Goal: Task Accomplishment & Management: Complete application form

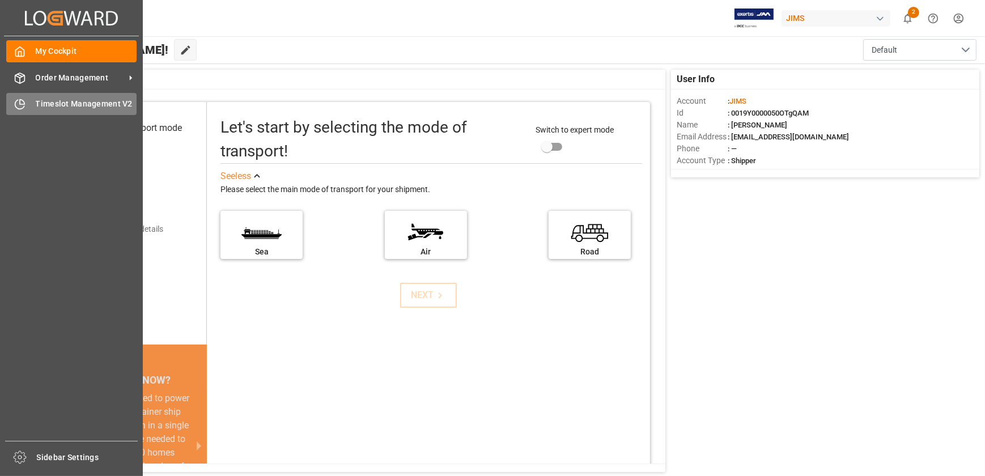
click at [43, 101] on span "Timeslot Management V2" at bounding box center [86, 104] width 101 height 12
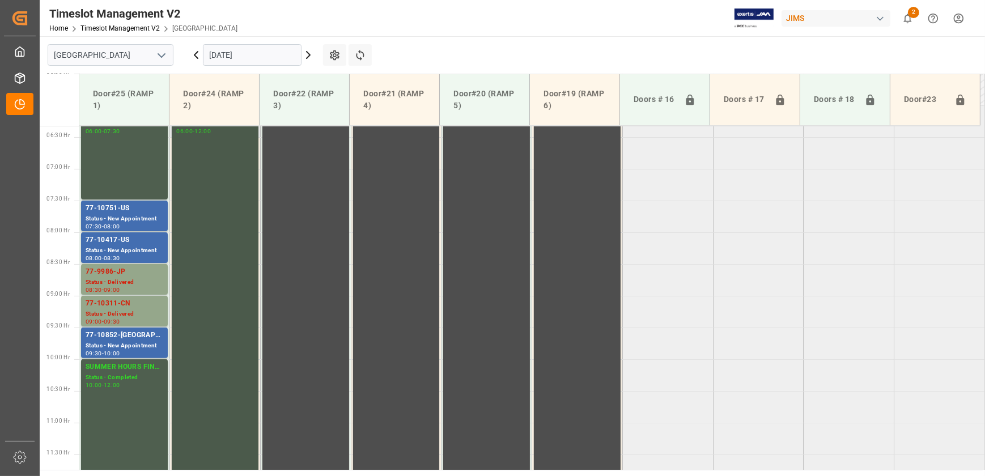
scroll to position [346, 0]
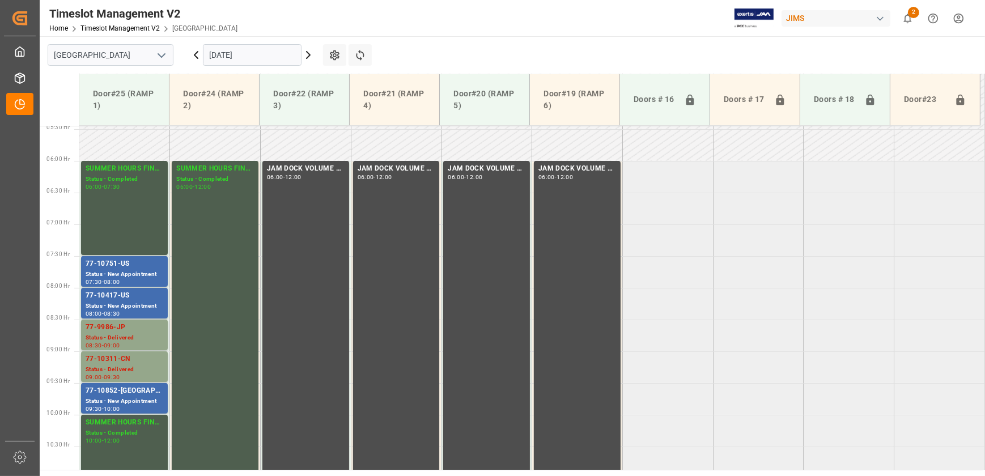
click at [314, 57] on div "[DATE]" at bounding box center [252, 54] width 142 height 37
click at [306, 53] on icon at bounding box center [309, 55] width 14 height 14
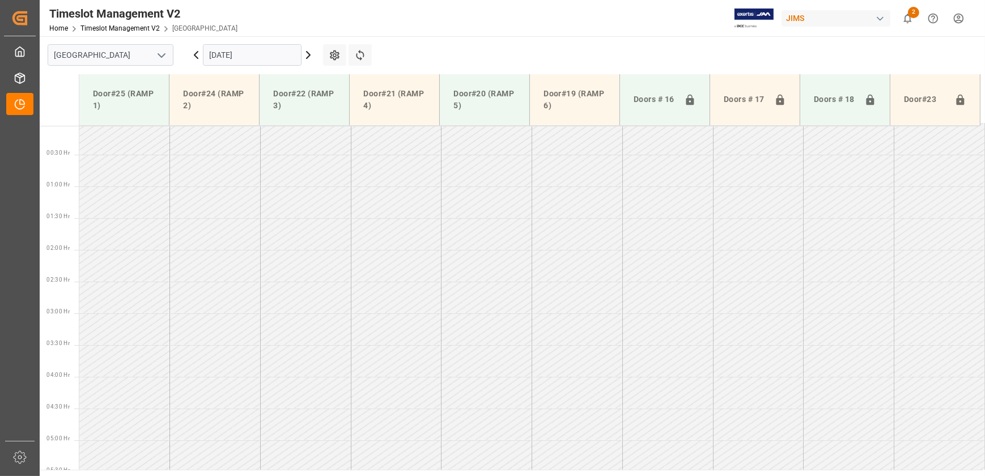
scroll to position [309, 0]
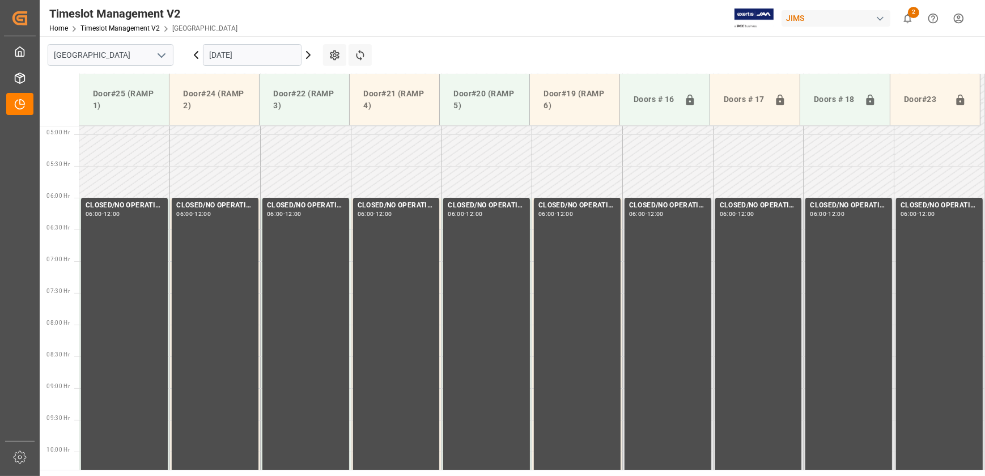
click at [308, 52] on icon at bounding box center [309, 55] width 14 height 14
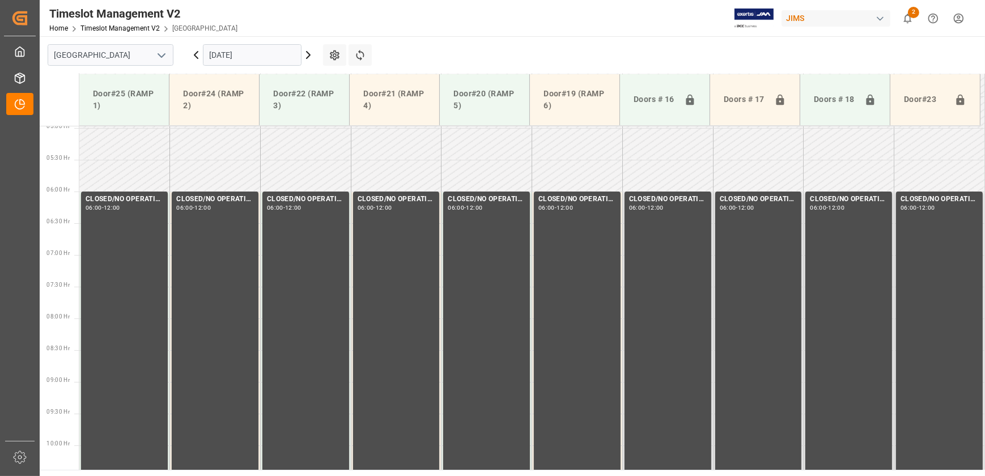
scroll to position [243, 0]
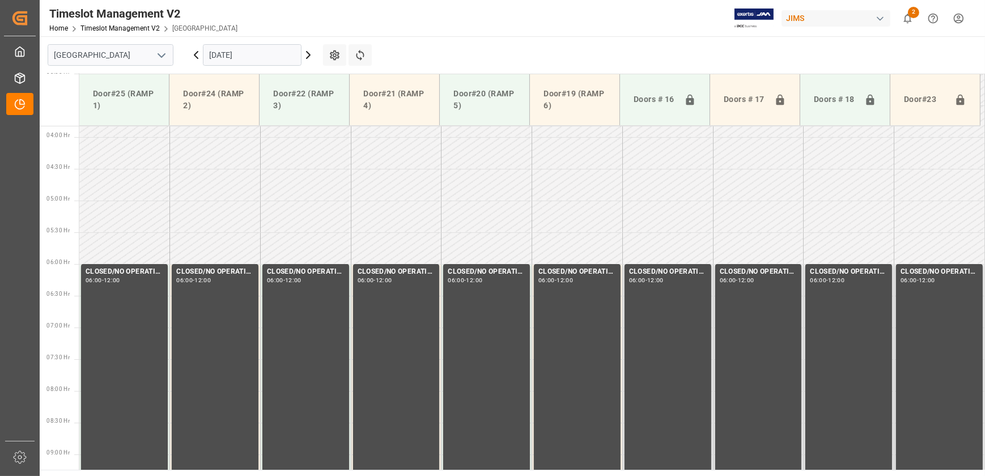
click at [307, 52] on icon at bounding box center [308, 55] width 3 height 7
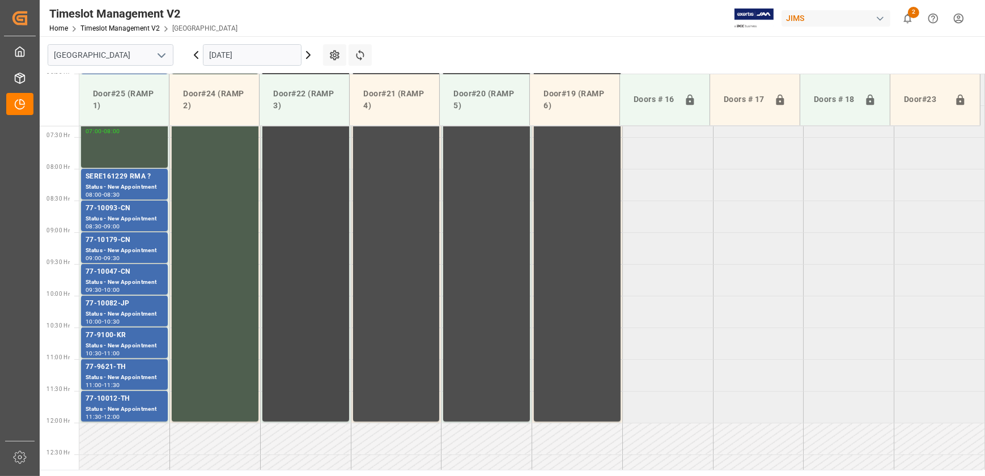
scroll to position [397, 0]
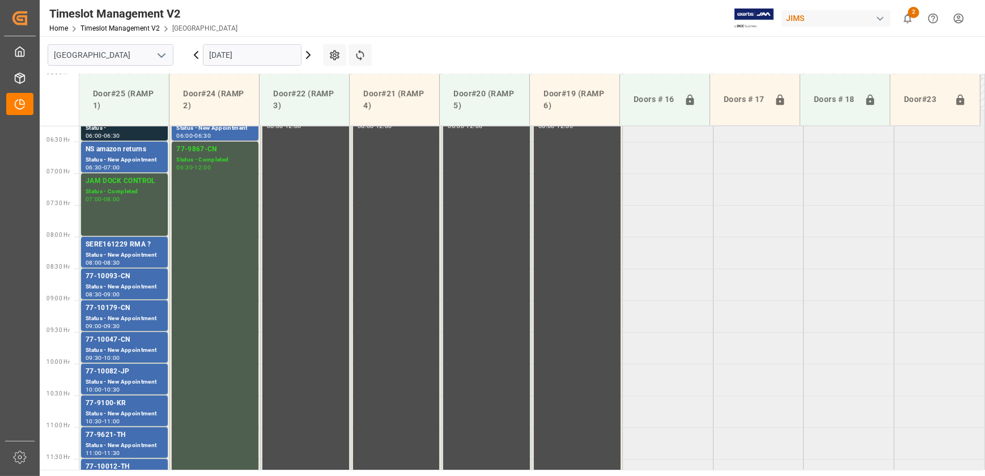
click at [307, 53] on icon at bounding box center [309, 55] width 14 height 14
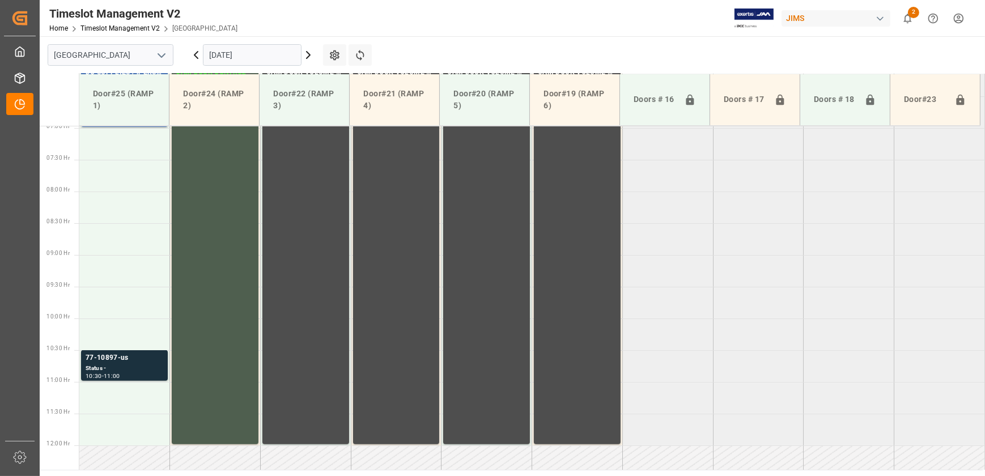
scroll to position [448, 0]
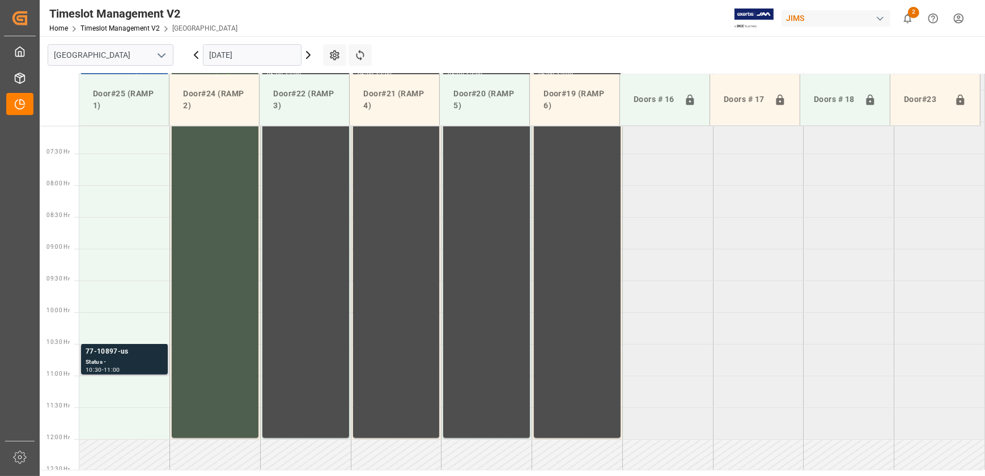
click at [115, 358] on div "Status -" at bounding box center [125, 363] width 78 height 10
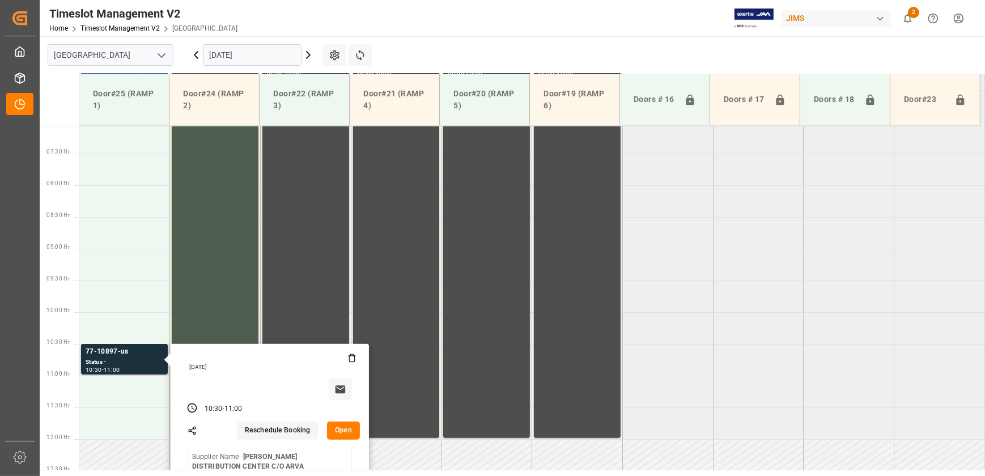
click at [348, 427] on button "Open" at bounding box center [343, 431] width 33 height 18
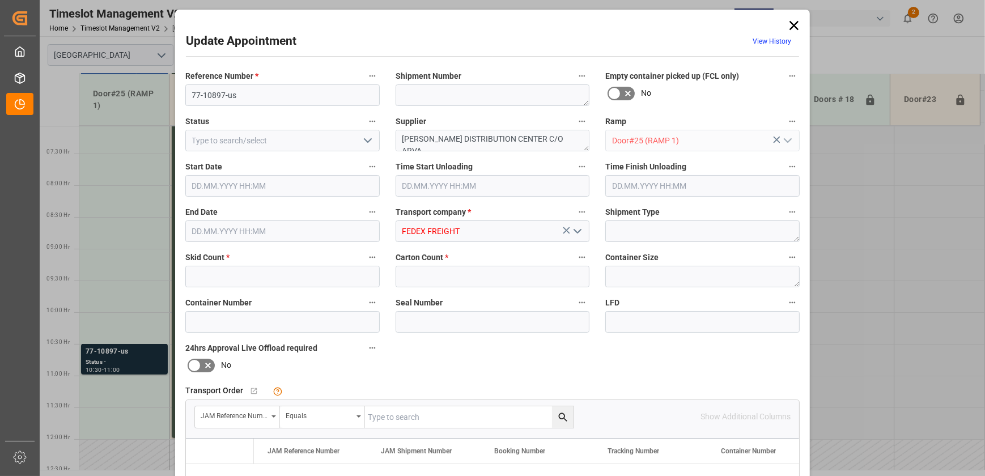
type input "2"
type input "175"
type input "[DATE] 10:30"
type input "[DATE] 11:00"
type input "[DATE] 12:14"
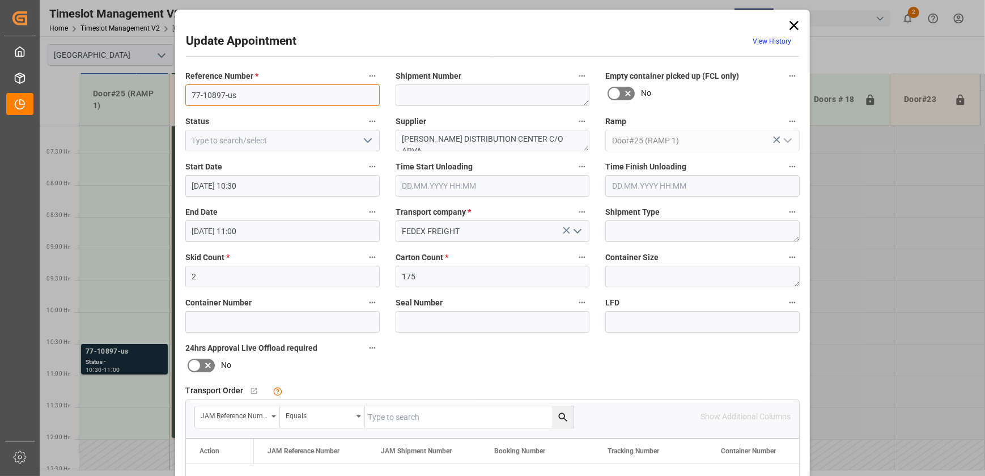
click at [242, 94] on input "77-10897-us" at bounding box center [282, 95] width 194 height 22
click at [493, 418] on input "text" at bounding box center [469, 418] width 209 height 22
paste input "77-10897-us"
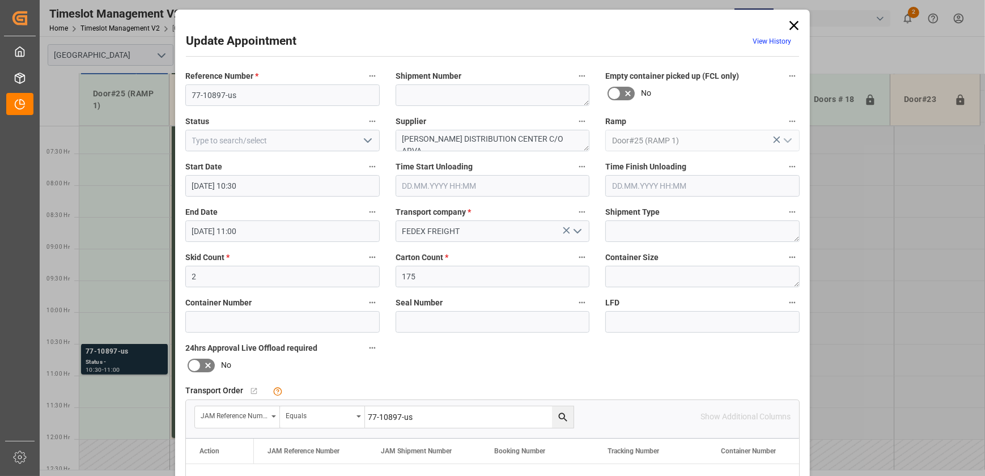
type input "77-10897-us"
click at [566, 418] on icon "search button" at bounding box center [563, 418] width 12 height 12
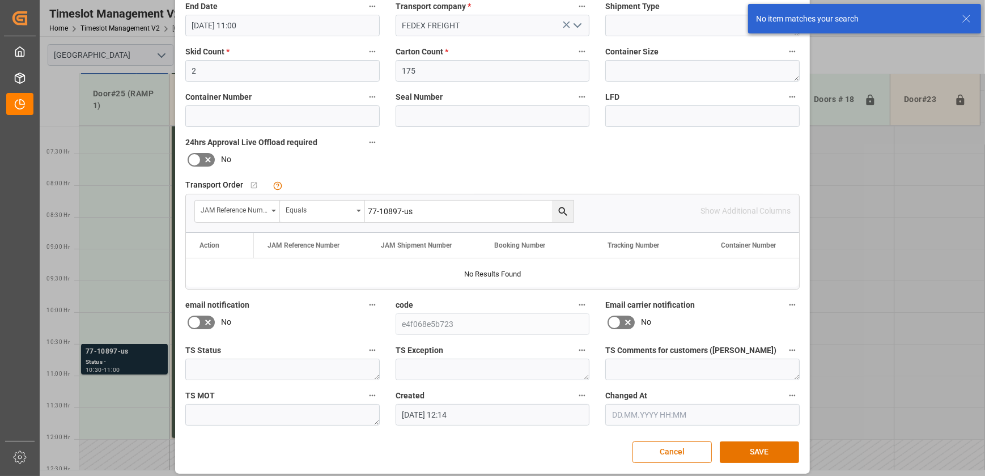
scroll to position [0, 0]
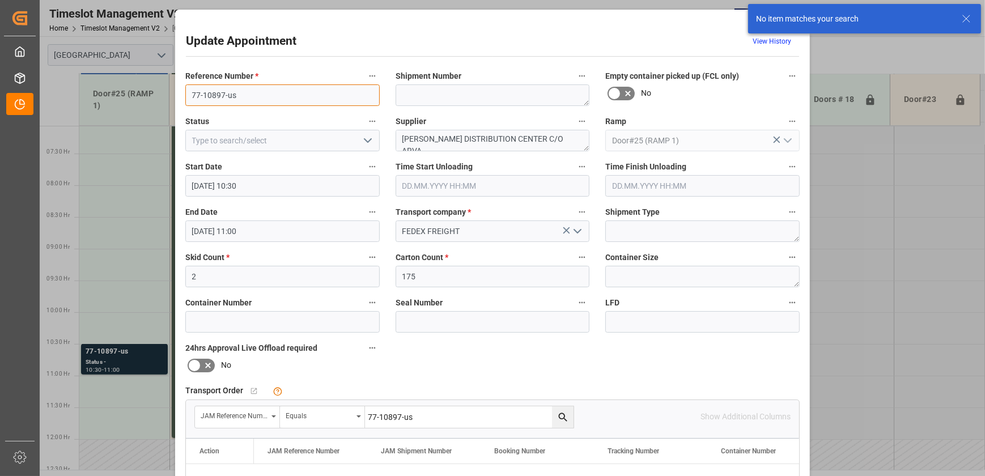
click at [240, 92] on input "77-10897-us" at bounding box center [282, 95] width 194 height 22
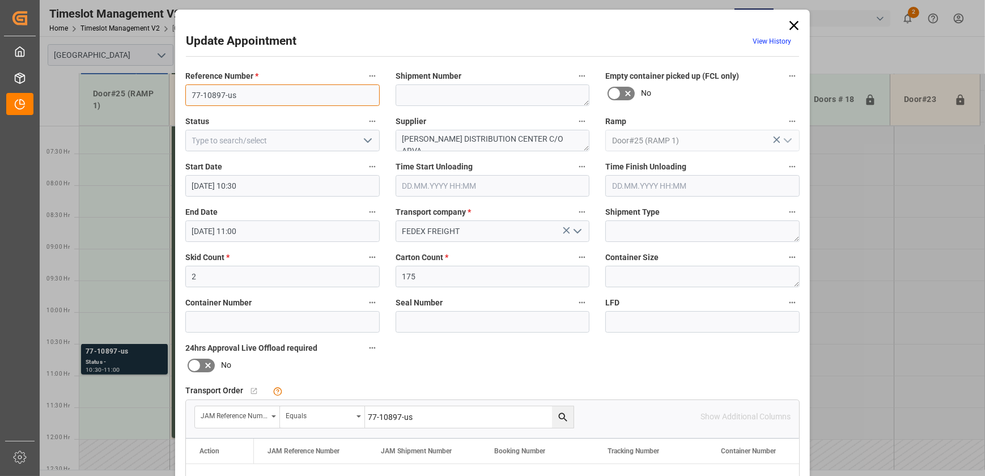
scroll to position [212, 0]
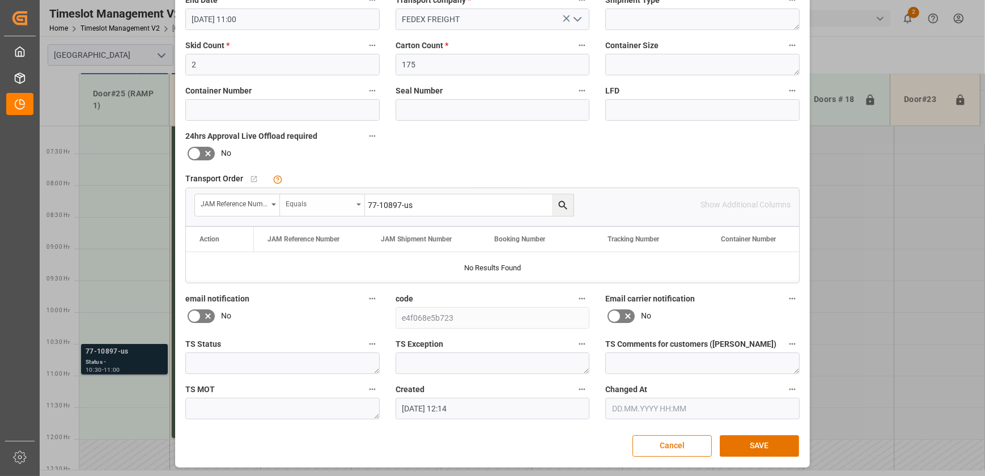
drag, startPoint x: 439, startPoint y: 206, endPoint x: 316, endPoint y: 204, distance: 123.6
click at [316, 204] on div "JAM Reference Number Equals 77-10897-us" at bounding box center [384, 205] width 380 height 23
click at [561, 200] on icon "search button" at bounding box center [563, 206] width 12 height 12
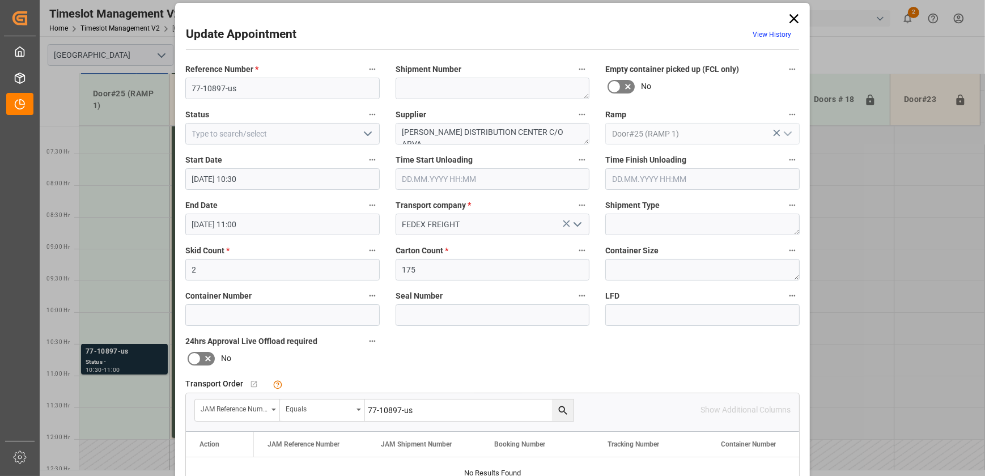
scroll to position [6, 0]
drag, startPoint x: 566, startPoint y: 136, endPoint x: 337, endPoint y: 121, distance: 229.5
click at [337, 121] on div "Reference Number * 77-10897-us Shipment Number Empty container picked up (FCL o…" at bounding box center [492, 344] width 630 height 571
paste textarea "arman Luxury"
click at [505, 131] on textarea "[PERSON_NAME] Luxury INO4(7)INON()" at bounding box center [493, 135] width 194 height 22
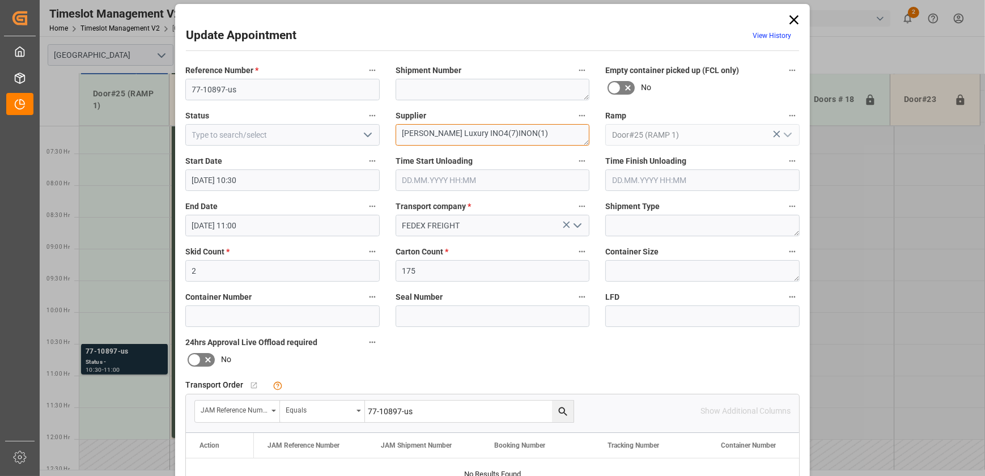
type textarea "[PERSON_NAME] Luxury INO4(7)INON(1)"
click at [269, 81] on input "77-10897-us" at bounding box center [282, 90] width 194 height 22
type input "77-10897-[GEOGRAPHIC_DATA]"
click at [547, 135] on textarea "[PERSON_NAME] Luxury INO4(7) INON(1)" at bounding box center [493, 135] width 194 height 22
type textarea "[PERSON_NAME] Luxury INO4(7) INON(1)"
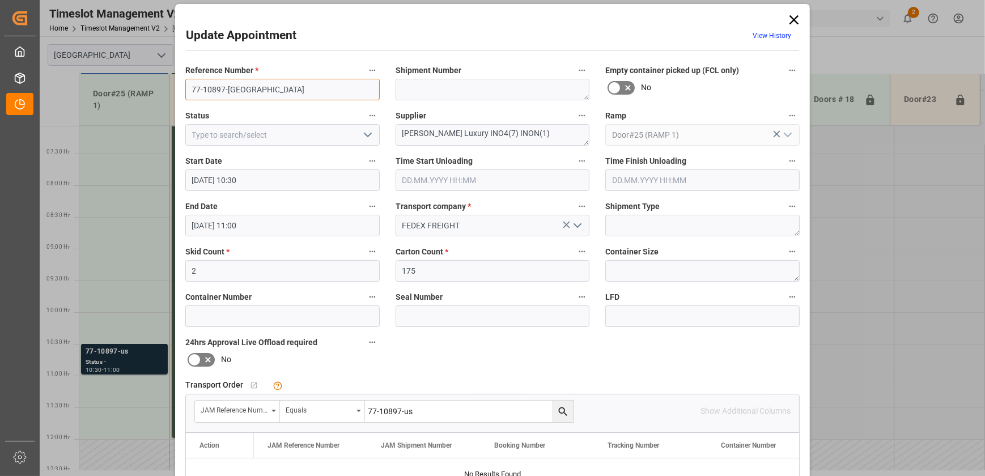
click at [259, 89] on input "77-10897-[GEOGRAPHIC_DATA]" at bounding box center [282, 90] width 194 height 22
type input "77-10897-US SHIPM#/M"
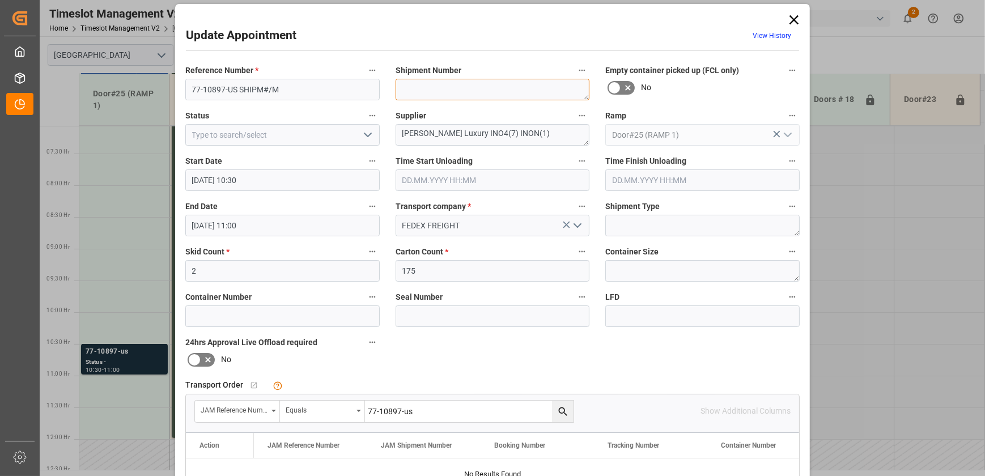
click at [458, 91] on textarea at bounding box center [493, 90] width 194 height 22
type textarea "TBD BY LOGESTICS"
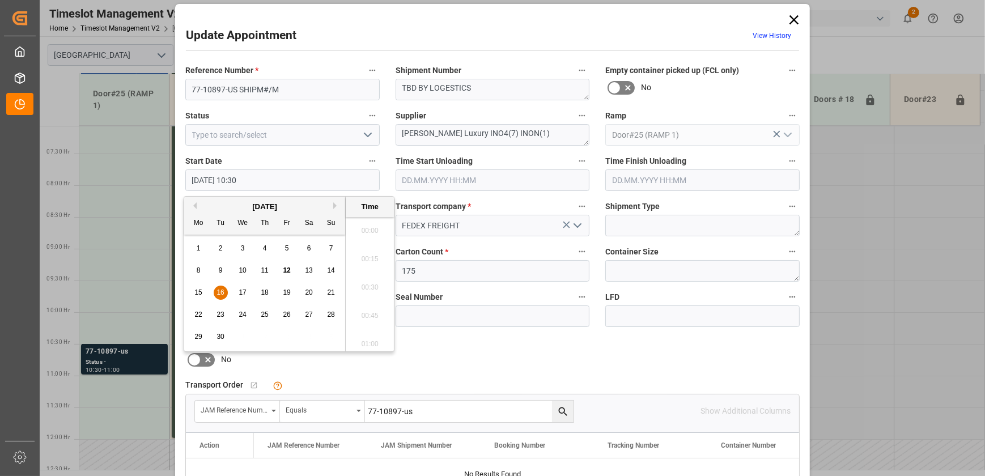
click at [285, 183] on input "[DATE] 10:30" at bounding box center [282, 181] width 194 height 22
click at [217, 290] on span "16" at bounding box center [220, 293] width 7 height 8
click at [479, 358] on div "Reference Number * 77-10897-US SHIPM#/M Shipment Number TBD BY LOGESTICS Empty …" at bounding box center [492, 344] width 630 height 571
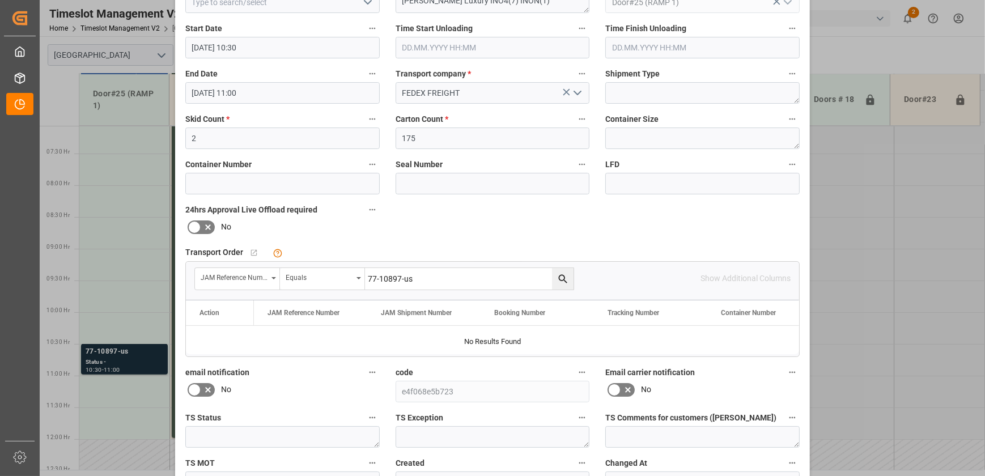
scroll to position [212, 0]
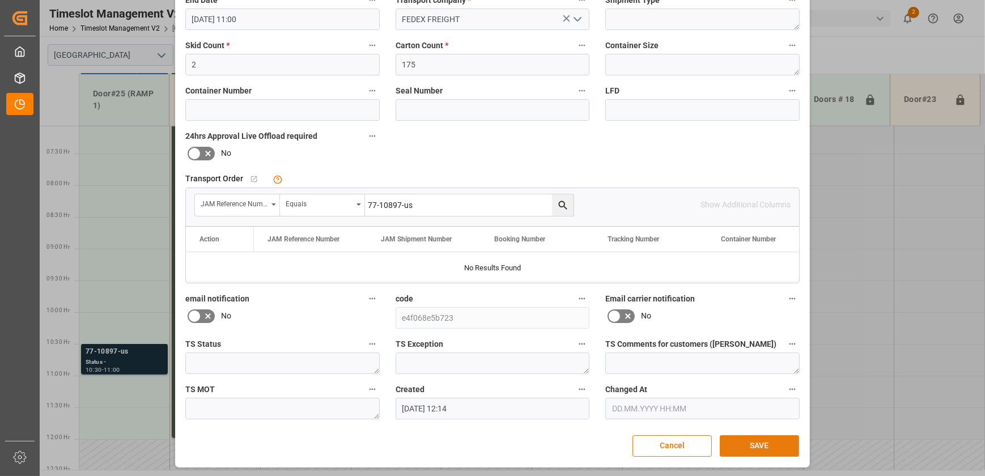
click at [748, 441] on button "SAVE" at bounding box center [759, 446] width 79 height 22
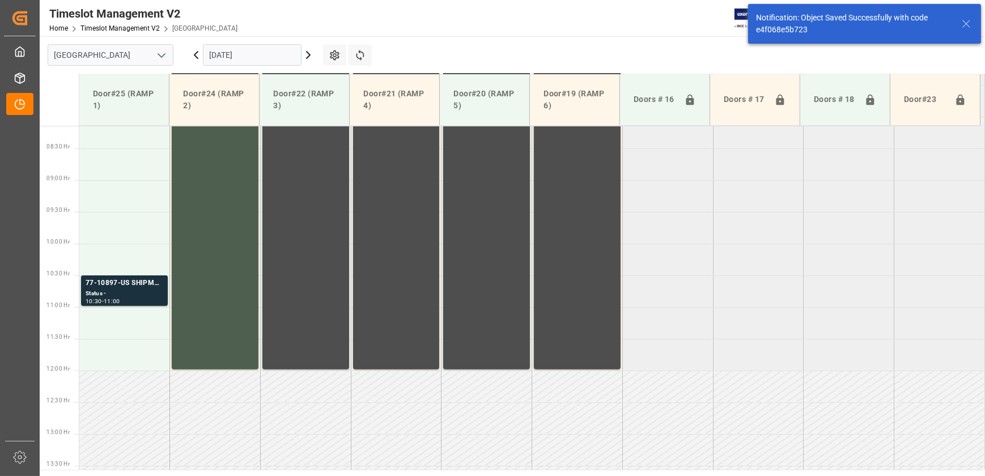
scroll to position [576, 0]
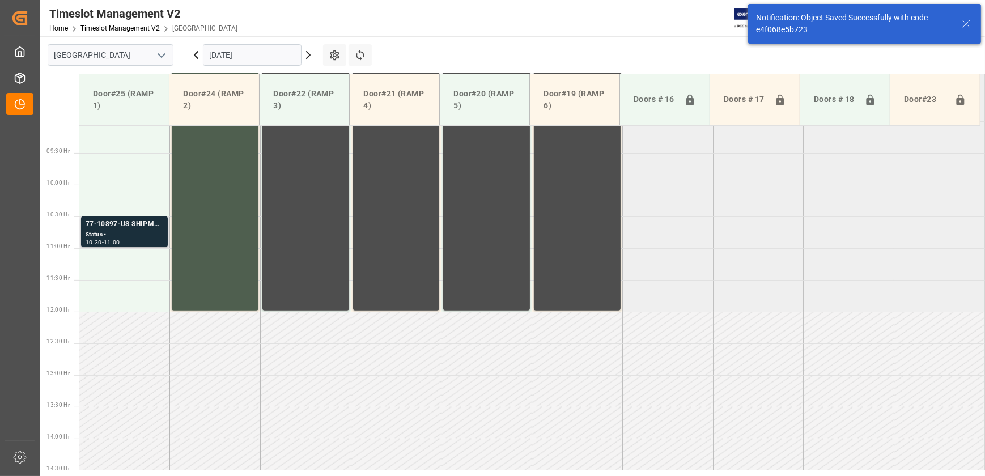
click at [133, 232] on div "Status -" at bounding box center [125, 235] width 78 height 10
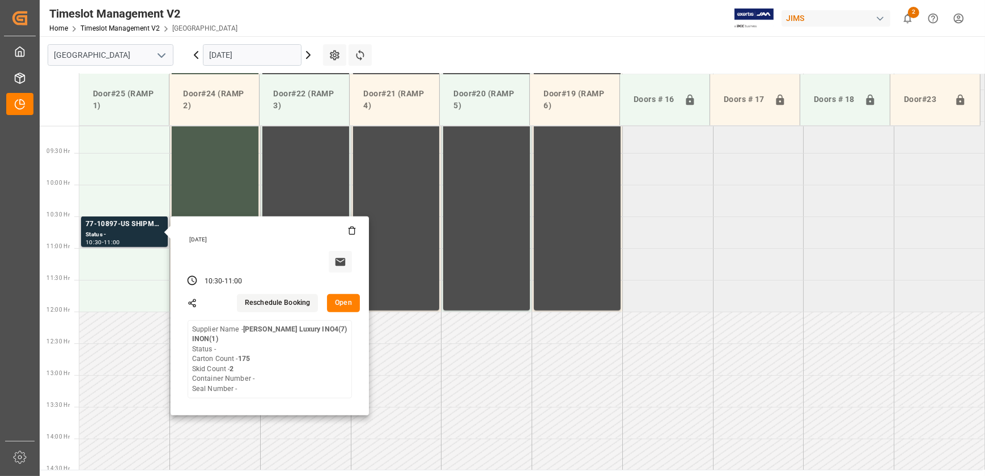
click at [334, 300] on button "Open" at bounding box center [343, 303] width 33 height 18
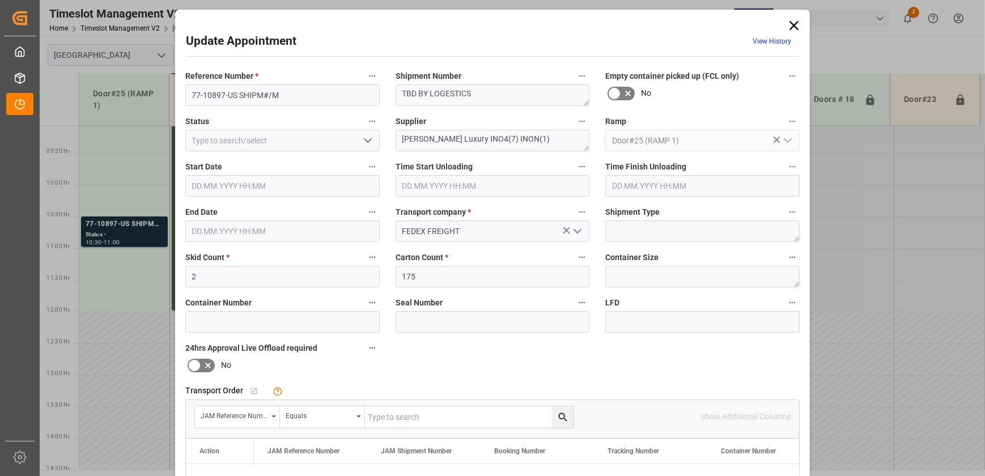
type input "[DATE] 10:30"
type input "[DATE] 11:00"
type input "[DATE] 12:14"
drag, startPoint x: 795, startPoint y: 23, endPoint x: 781, endPoint y: 40, distance: 22.1
click at [795, 23] on icon at bounding box center [794, 26] width 16 height 16
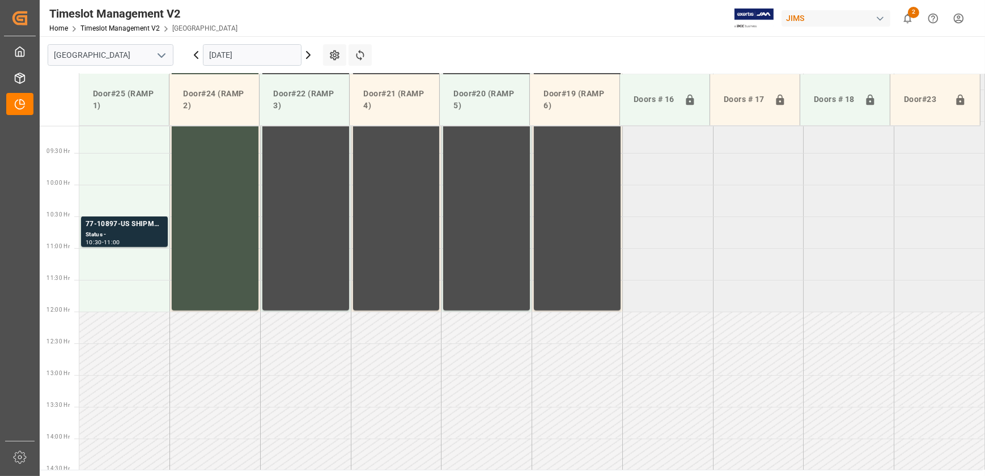
scroll to position [266, 0]
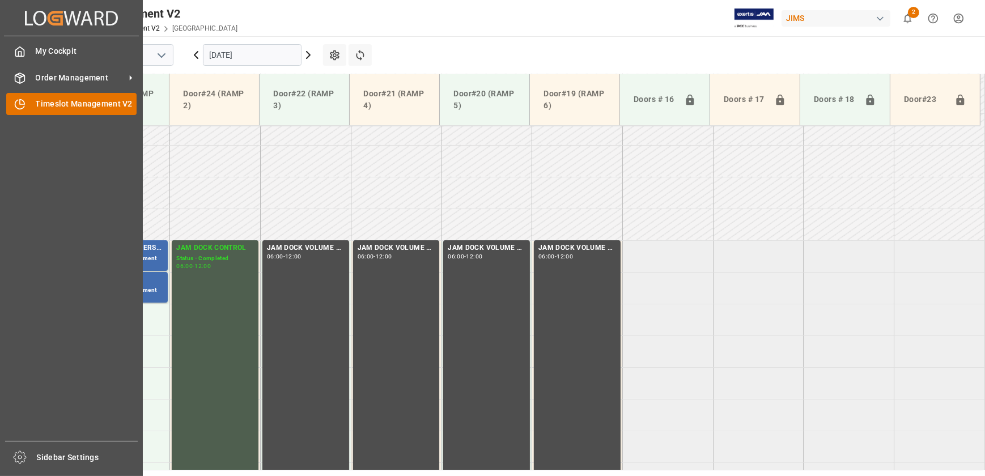
click at [25, 100] on icon at bounding box center [19, 104] width 11 height 11
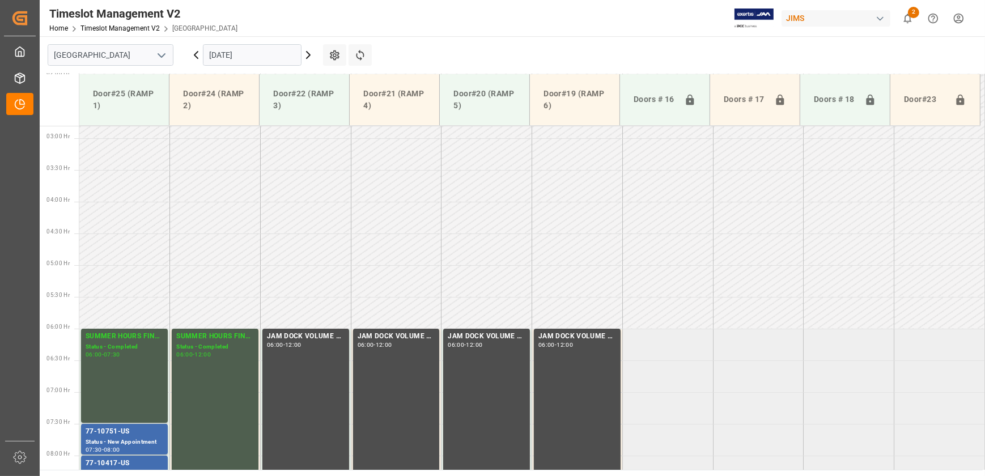
scroll to position [427, 0]
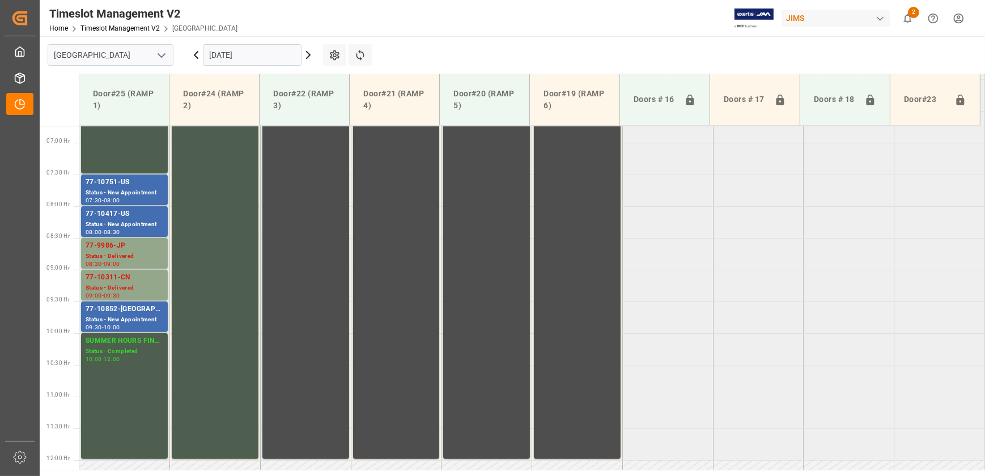
click at [197, 56] on icon at bounding box center [196, 55] width 14 height 14
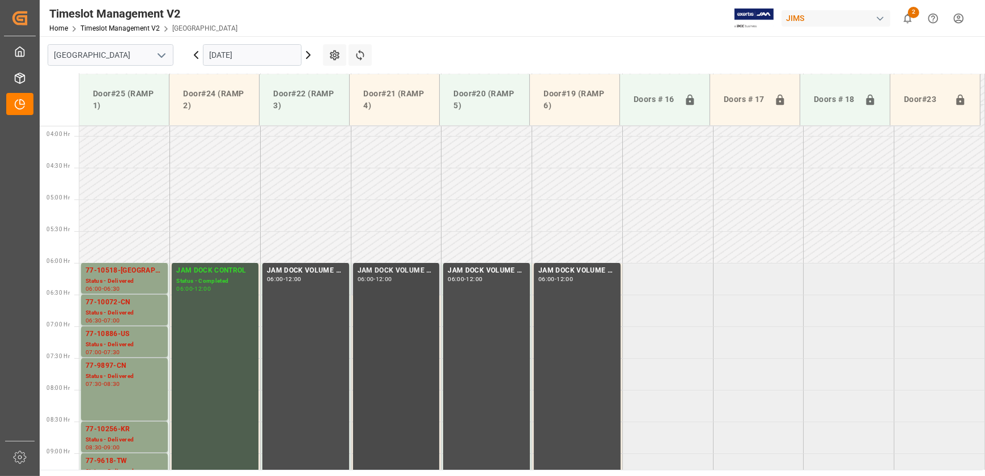
scroll to position [294, 0]
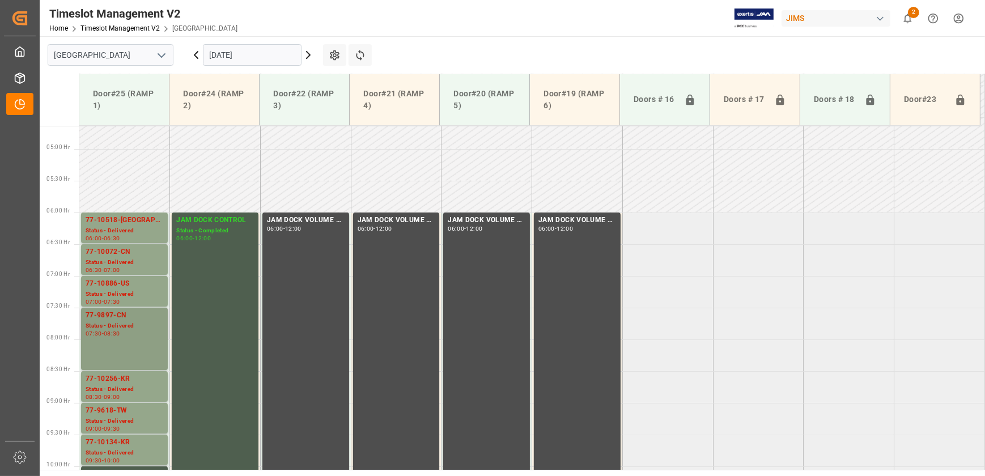
click at [113, 336] on div "08:30" at bounding box center [112, 333] width 16 height 5
click at [306, 54] on icon at bounding box center [309, 55] width 14 height 14
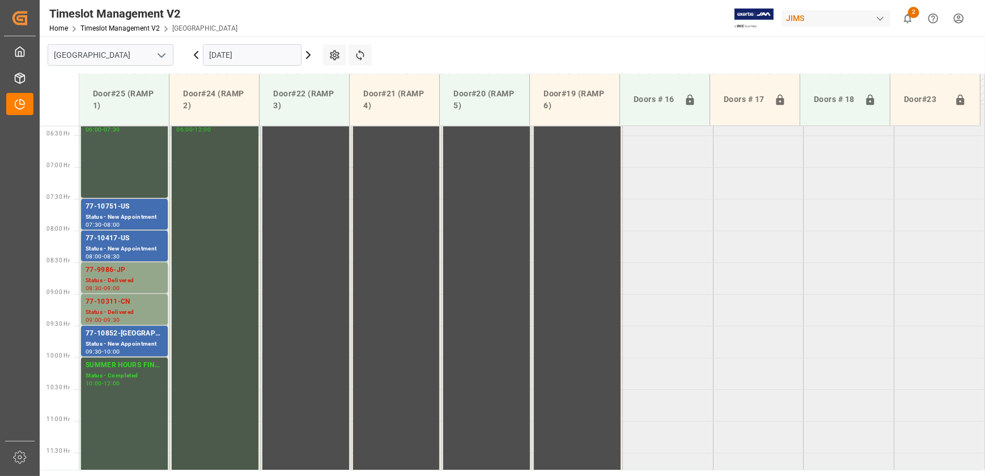
scroll to position [346, 0]
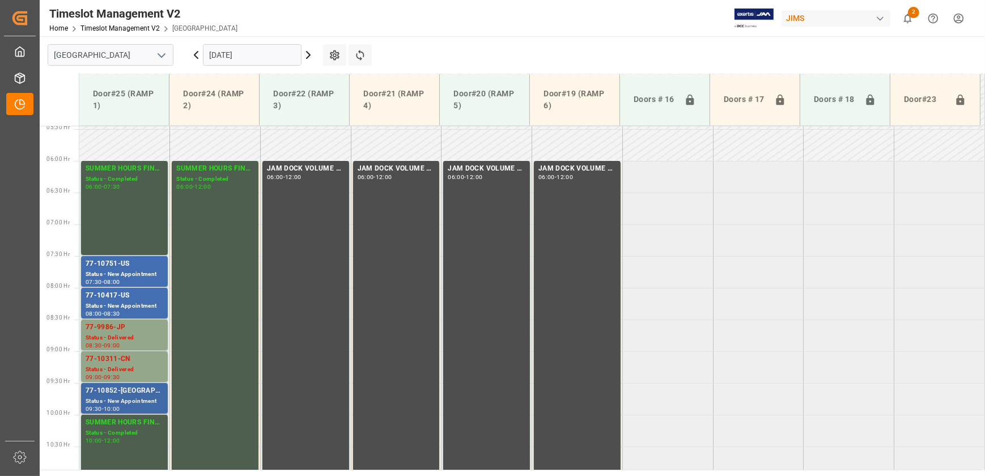
click at [112, 398] on div "Status - New Appointment" at bounding box center [125, 402] width 78 height 10
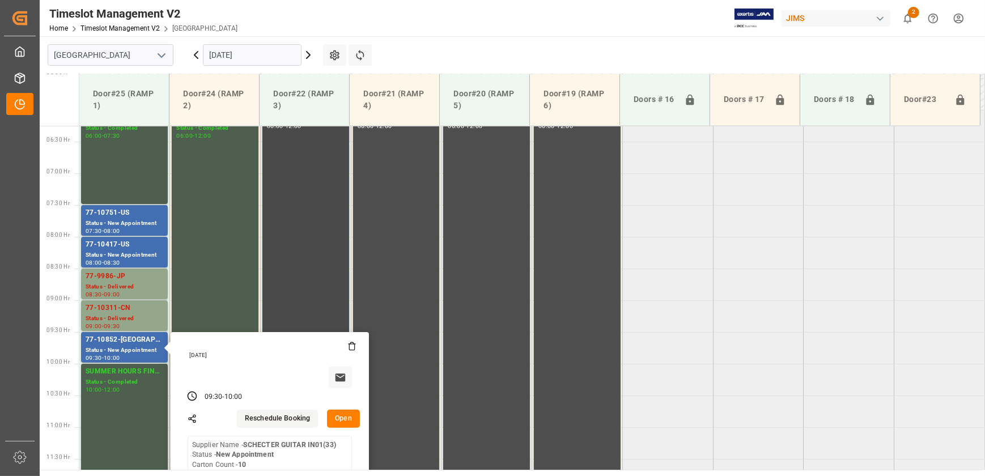
scroll to position [448, 0]
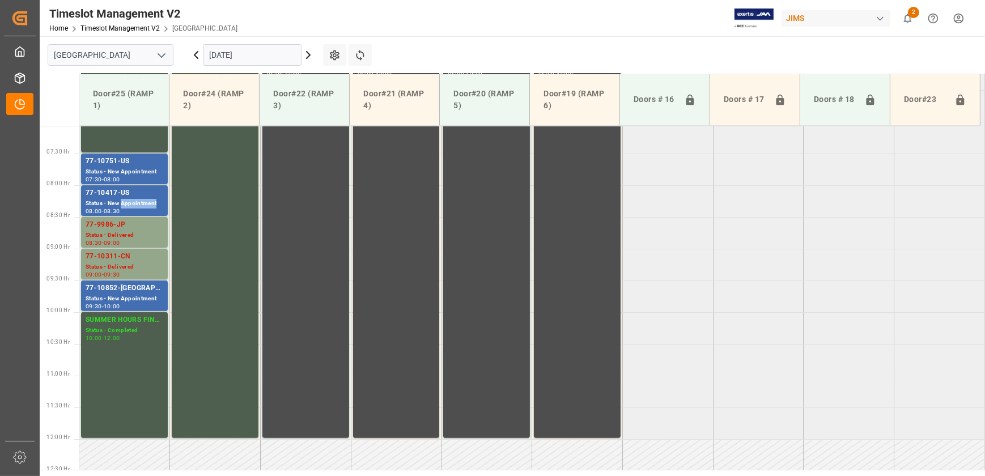
click at [139, 202] on div "Status - New Appointment" at bounding box center [125, 204] width 78 height 10
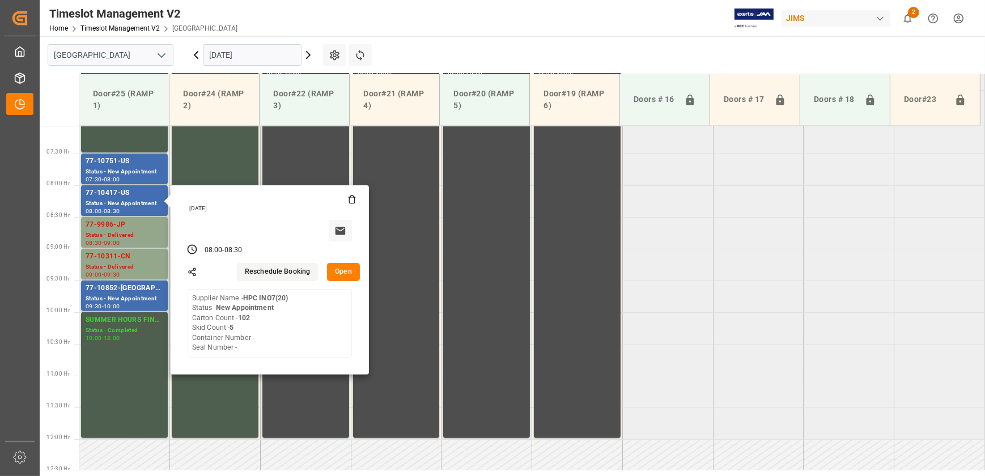
click at [816, 274] on tabel "SUMMER HOURS FINAL Status - Completed 06:00 - 07:30 SUMMER HOURS FINAL Status -…" at bounding box center [532, 439] width 906 height 1525
